Goal: Task Accomplishment & Management: Use online tool/utility

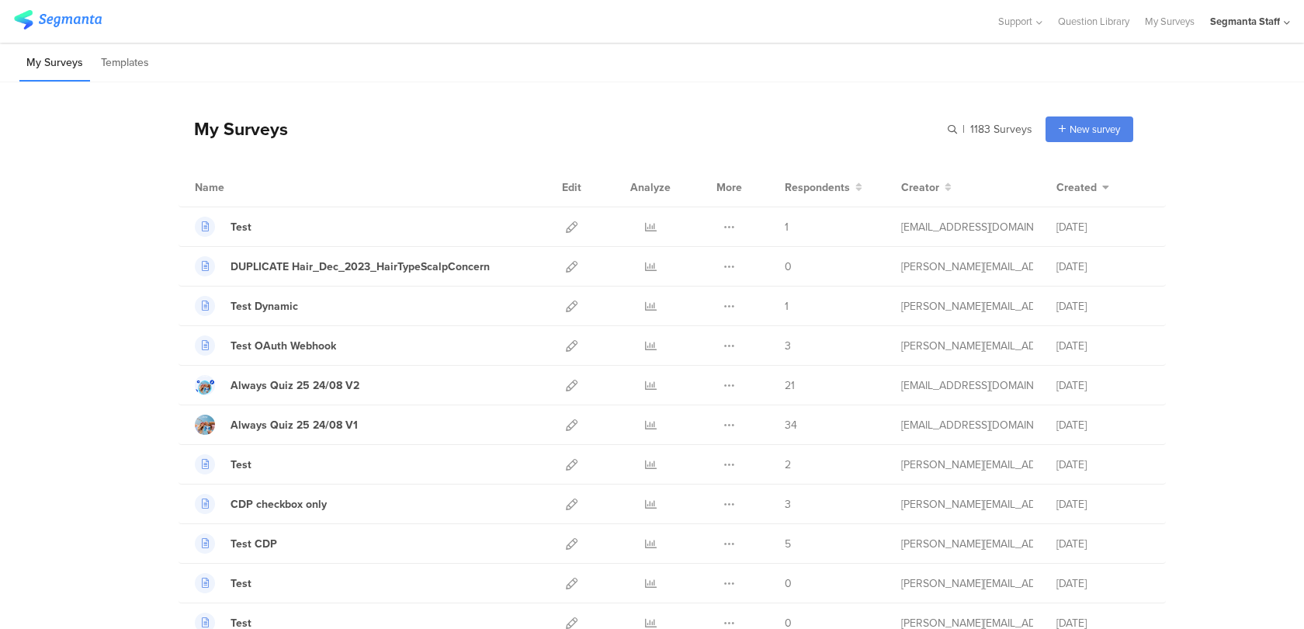
click at [1239, 27] on div "Segmanta Staff" at bounding box center [1245, 21] width 70 height 15
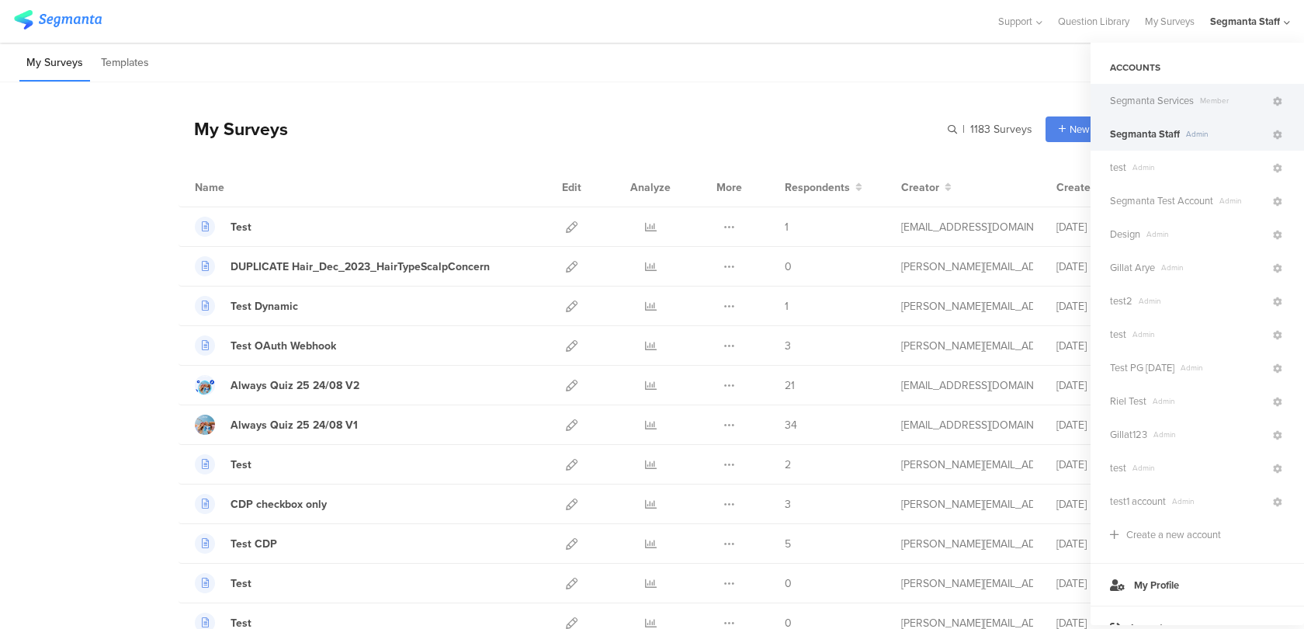
click at [1248, 95] on span "Member" at bounding box center [1232, 101] width 77 height 12
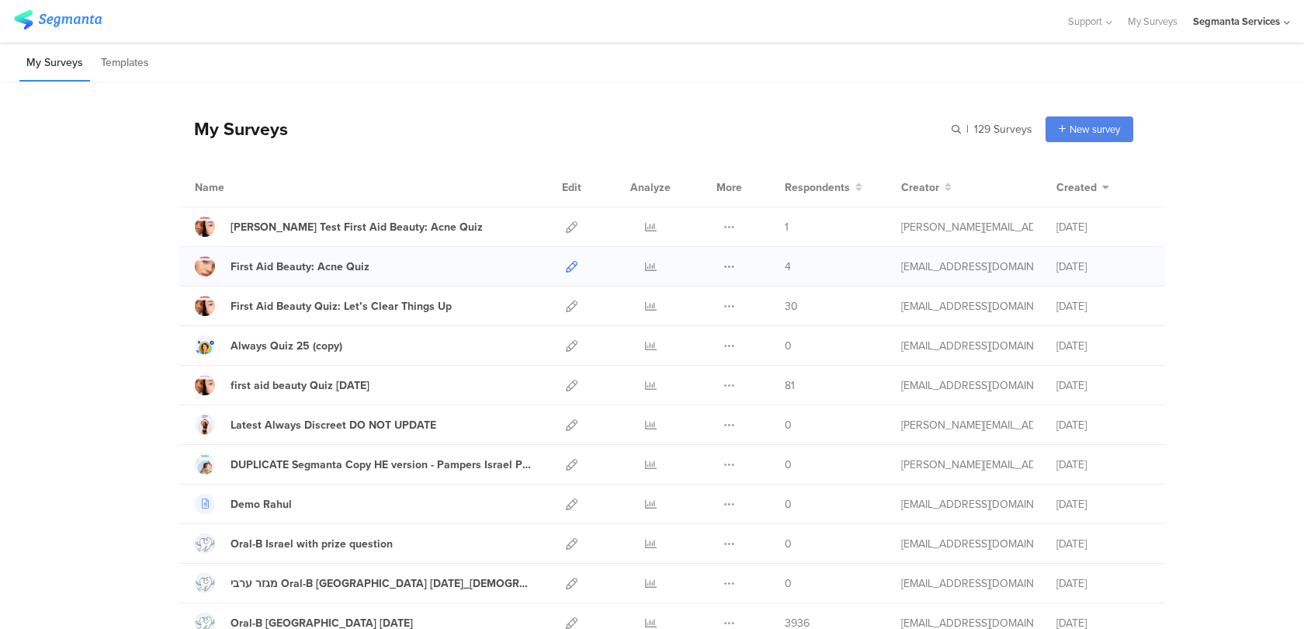
click at [571, 264] on icon at bounding box center [572, 267] width 12 height 12
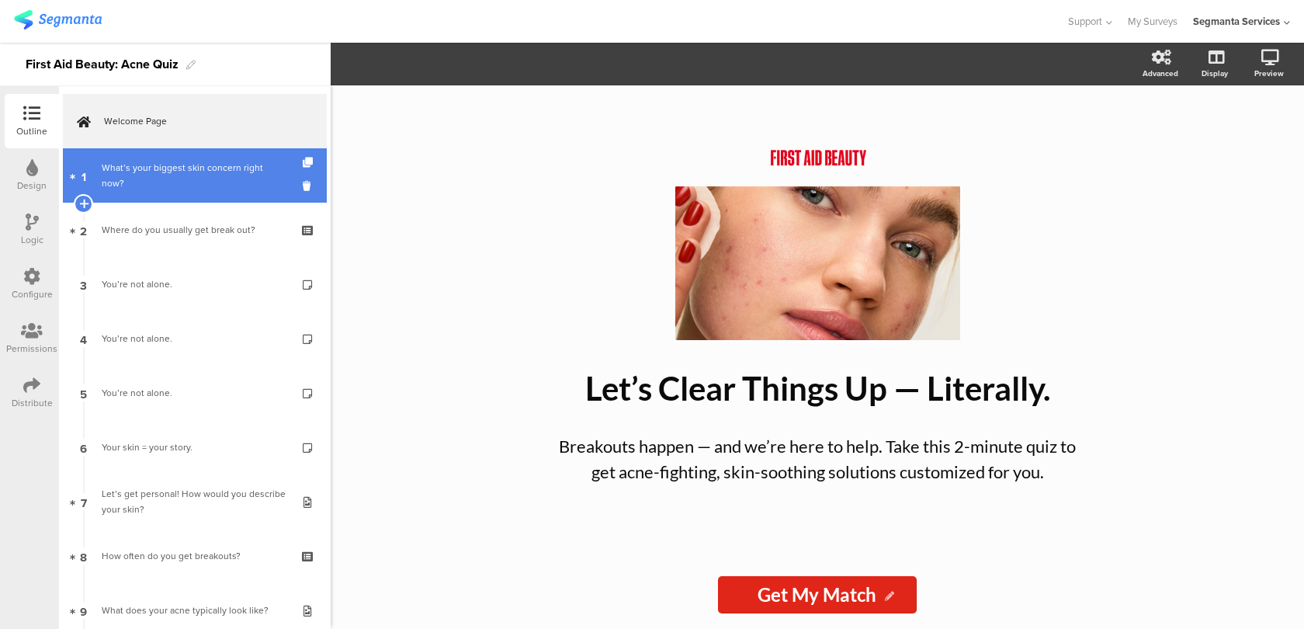
click at [227, 196] on link "1 What’s your biggest skin concern right now?" at bounding box center [195, 175] width 264 height 54
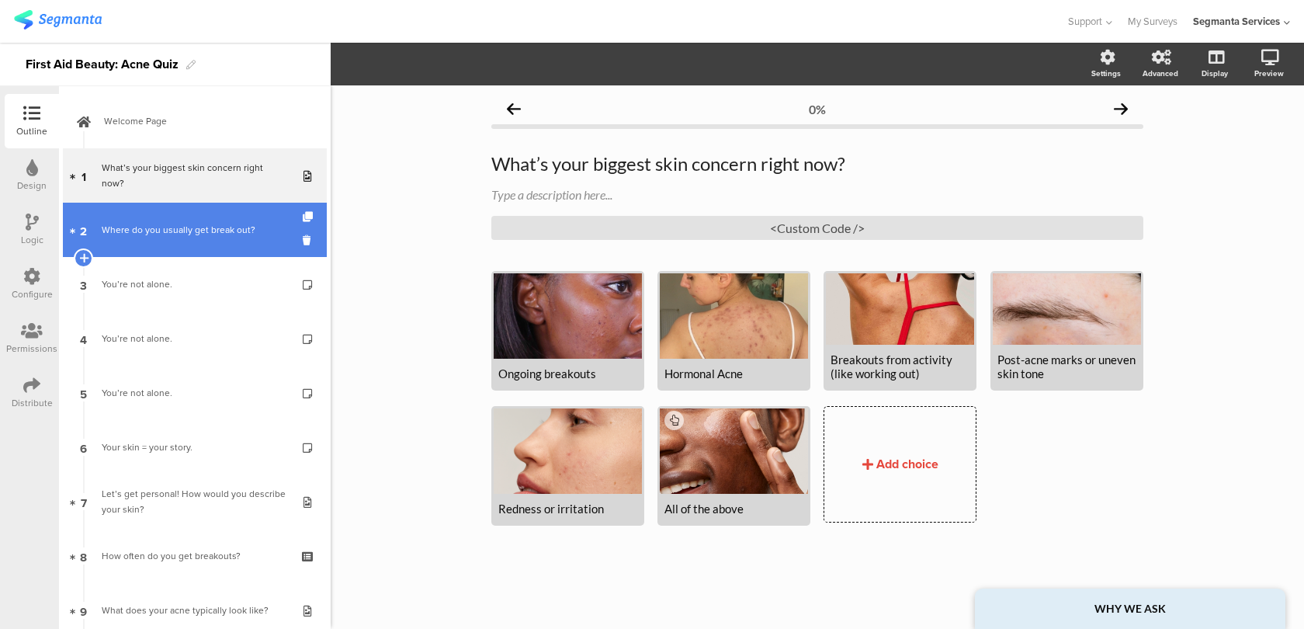
click at [214, 234] on div "Where do you usually get break out?" at bounding box center [195, 230] width 186 height 16
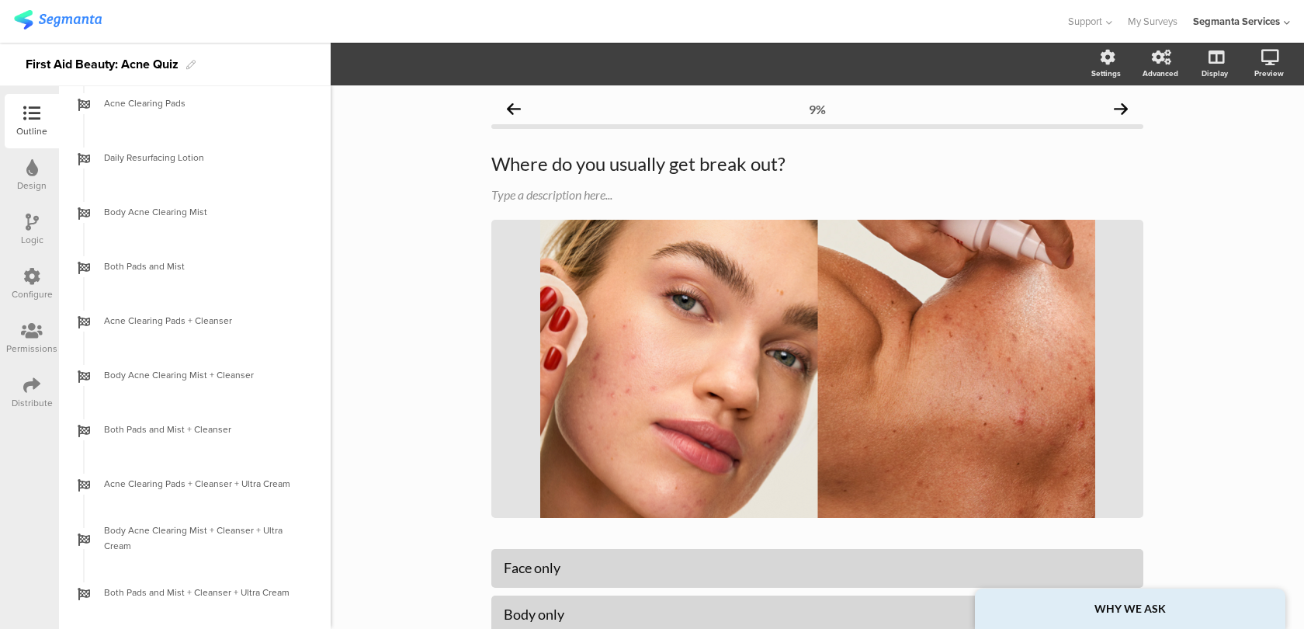
scroll to position [804, 0]
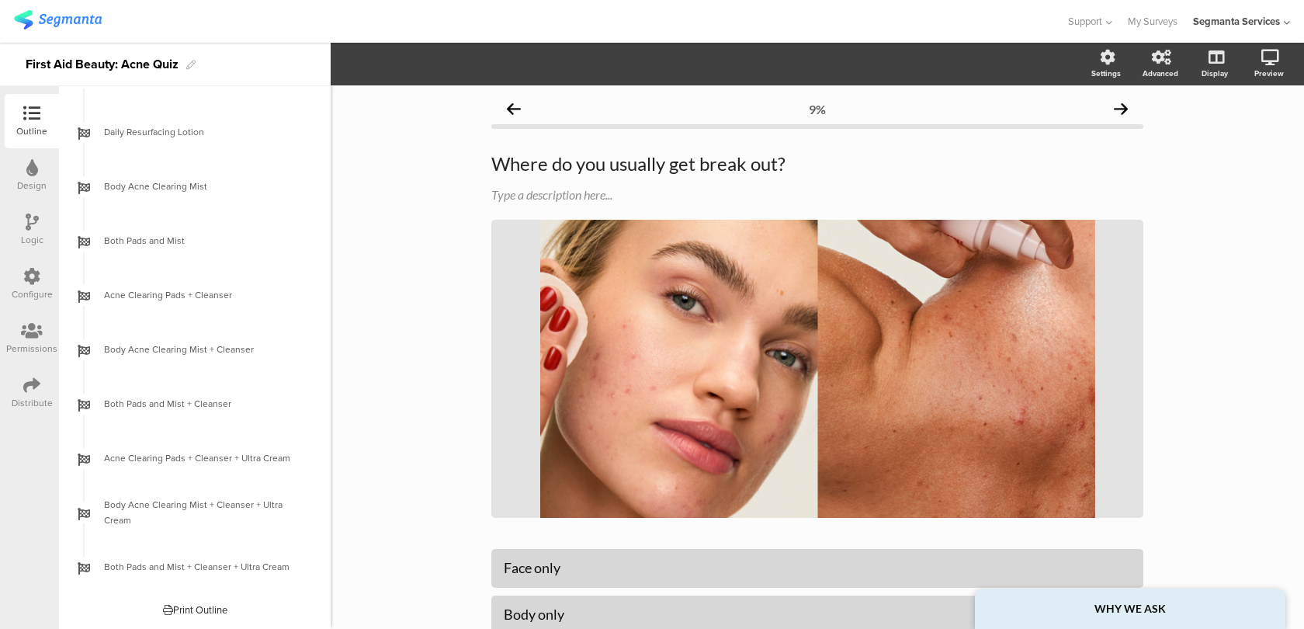
click at [40, 286] on div at bounding box center [31, 277] width 17 height 19
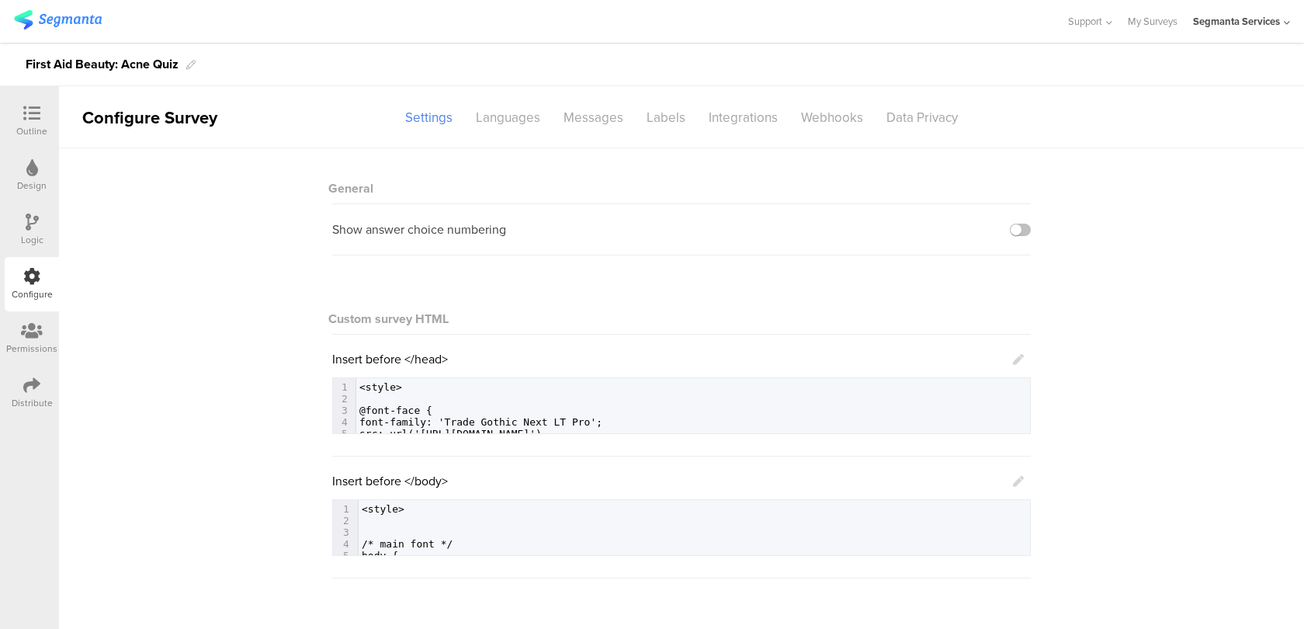
click at [1020, 361] on icon at bounding box center [1018, 359] width 11 height 11
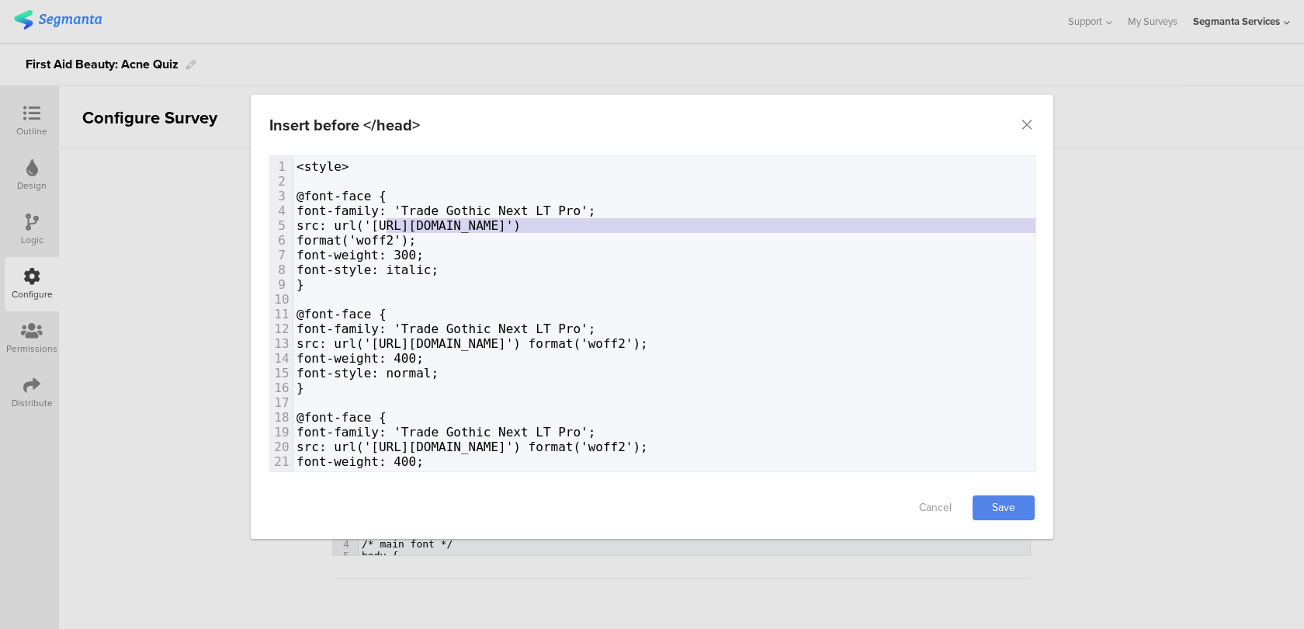
type textarea "https://www.firstaidbeauty.com/cdn/shop/t/609/assets/TradeGothicNextLightItalic…"
drag, startPoint x: 933, startPoint y: 220, endPoint x: 401, endPoint y: 220, distance: 531.8
click at [401, 220] on span "src: url('https://www.firstaidbeauty.com/cdn/shop/t/609/assets/TradeGothicNextL…" at bounding box center [409, 225] width 224 height 15
